Goal: Transaction & Acquisition: Purchase product/service

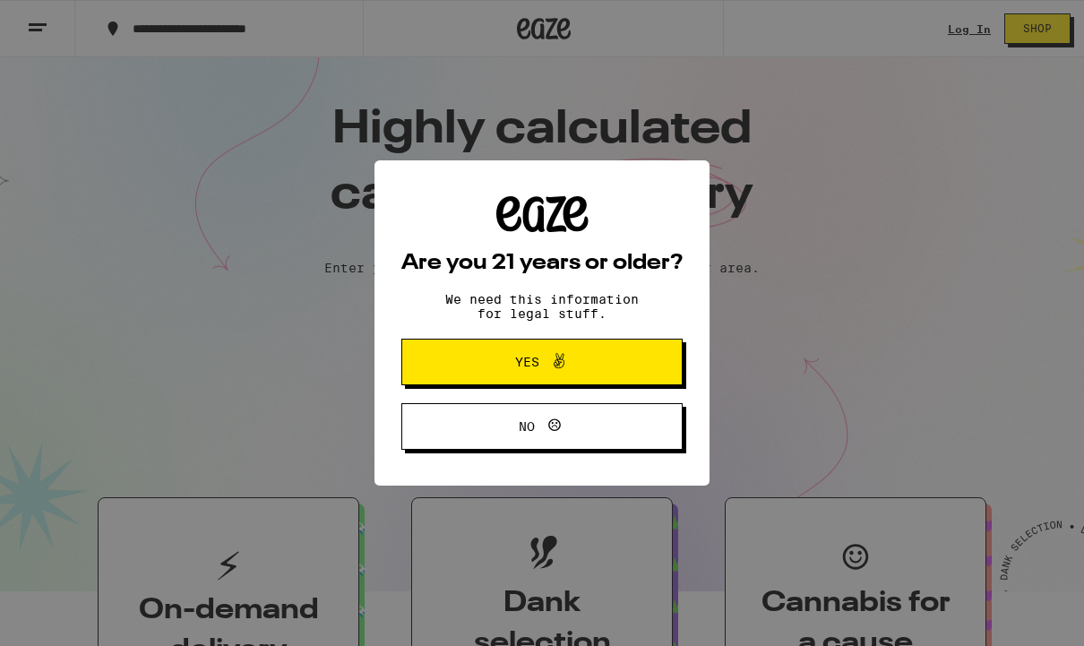
click at [543, 362] on span at bounding box center [554, 361] width 30 height 23
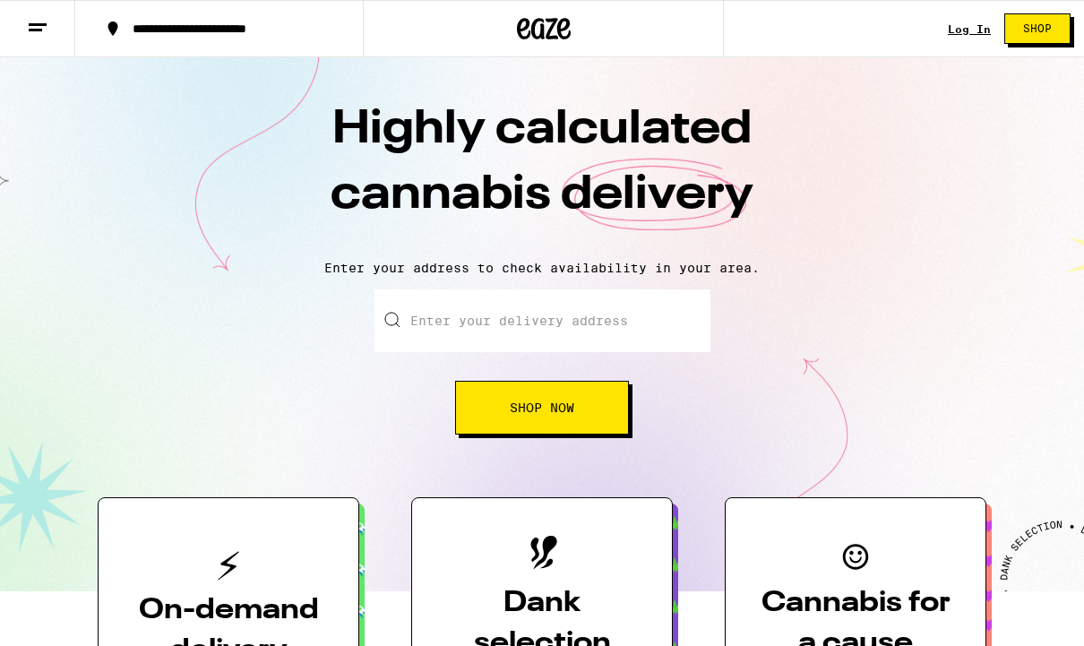
click at [542, 403] on span "Shop Now" at bounding box center [542, 407] width 64 height 13
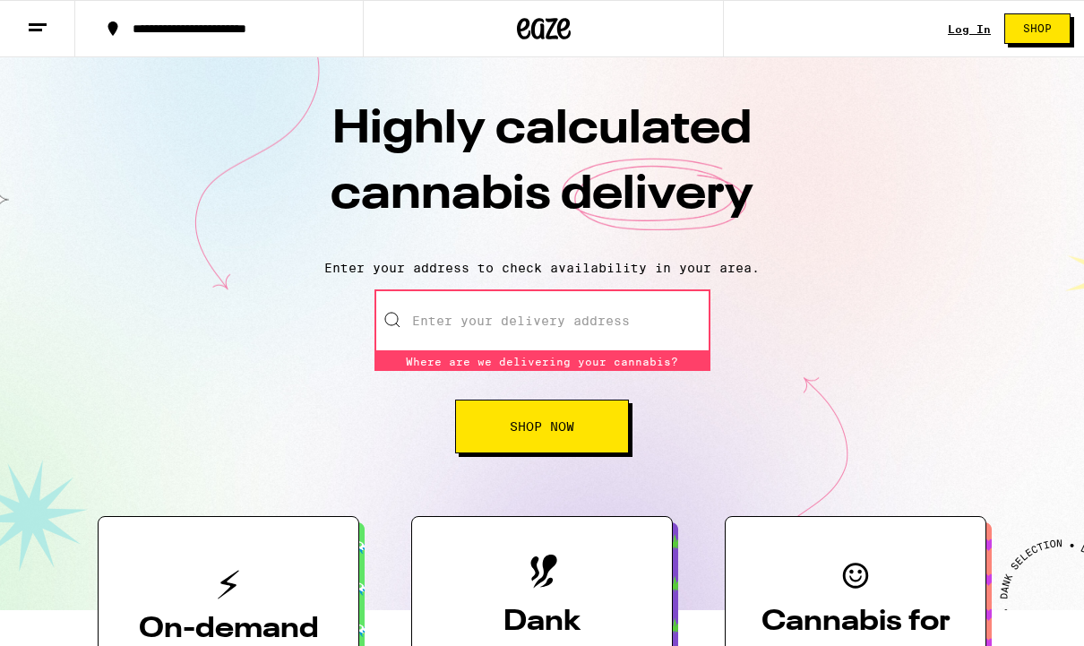
click at [470, 326] on input "Enter your delivery address" at bounding box center [542, 320] width 336 height 63
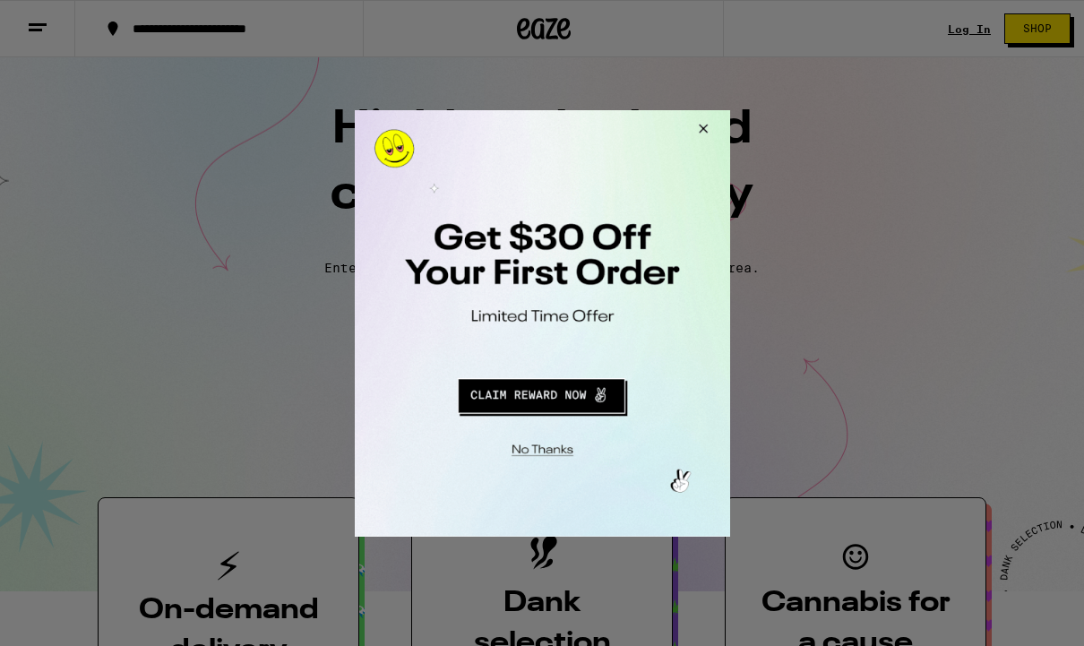
click at [705, 127] on button "Close Modal" at bounding box center [699, 130] width 48 height 43
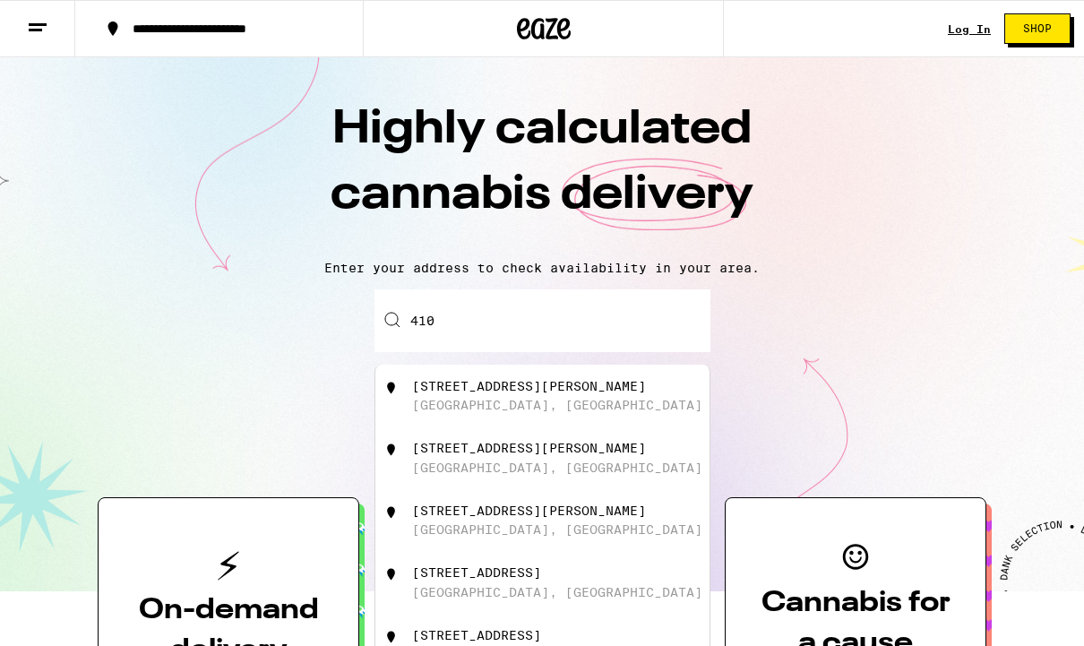
drag, startPoint x: 447, startPoint y: 319, endPoint x: 447, endPoint y: 302, distance: 17.0
click at [447, 319] on input "410" at bounding box center [542, 320] width 336 height 63
drag, startPoint x: 447, startPoint y: 295, endPoint x: -1, endPoint y: -1, distance: 536.6
click at [481, 393] on div "[GEOGRAPHIC_DATA]" at bounding box center [480, 386] width 137 height 14
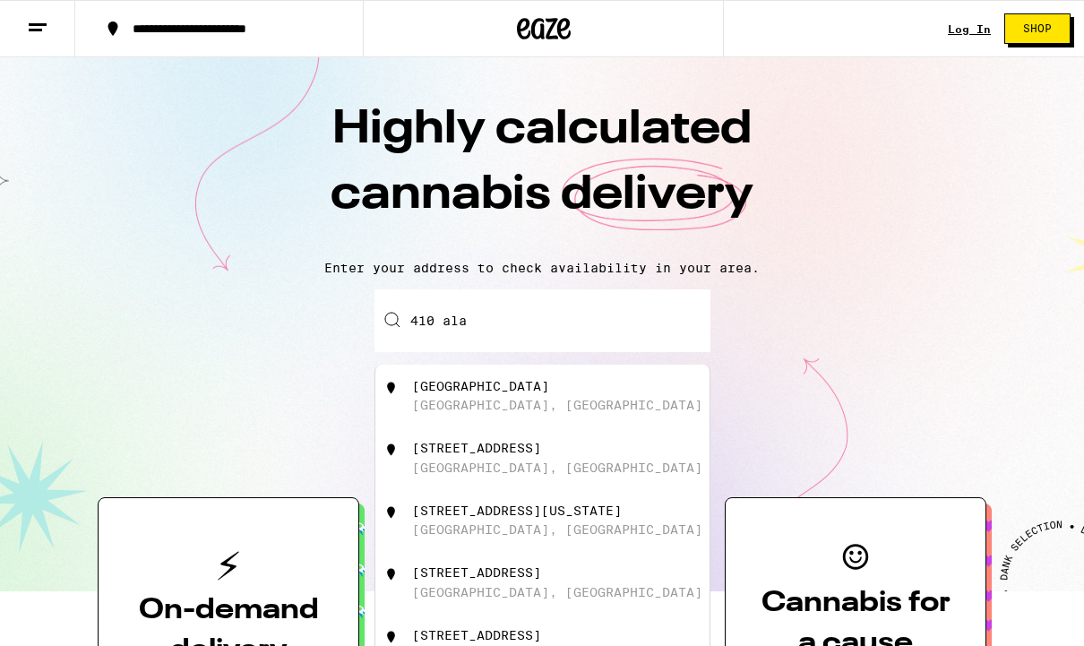
type input "[STREET_ADDRESS]"
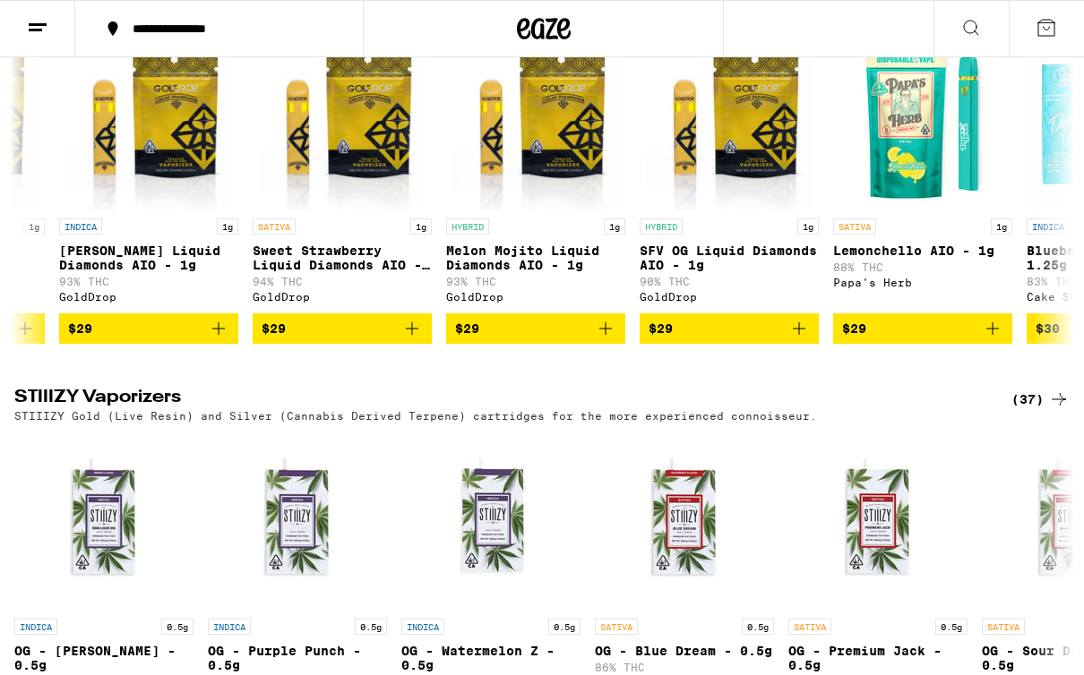
scroll to position [2300, 0]
